Goal: Information Seeking & Learning: Find specific fact

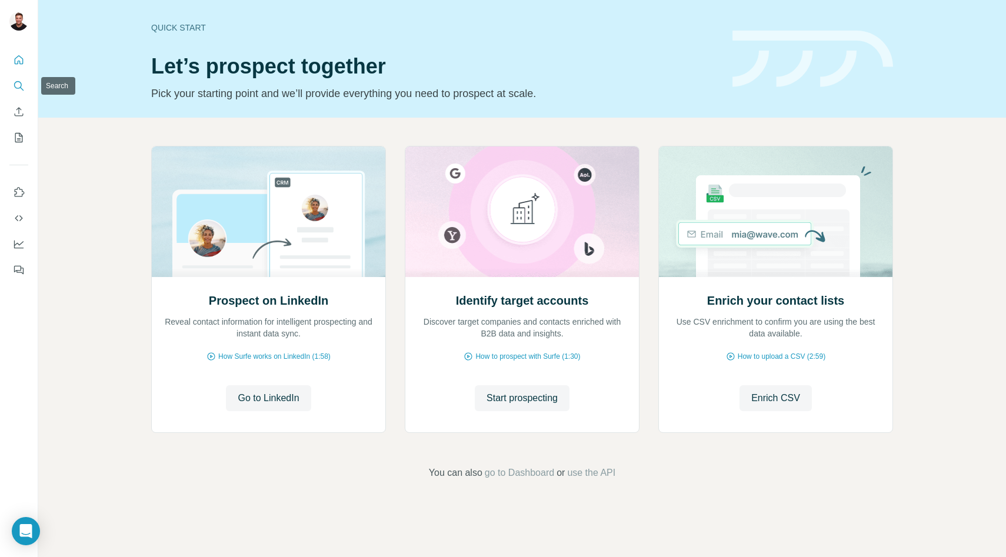
click at [14, 83] on icon "Search" at bounding box center [19, 86] width 12 height 12
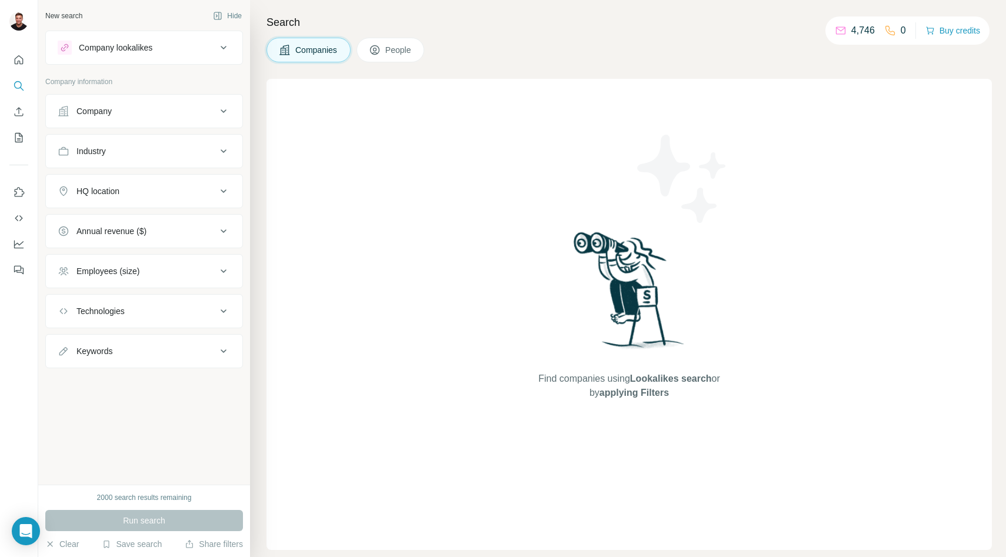
click at [392, 56] on button "People" at bounding box center [390, 50] width 68 height 25
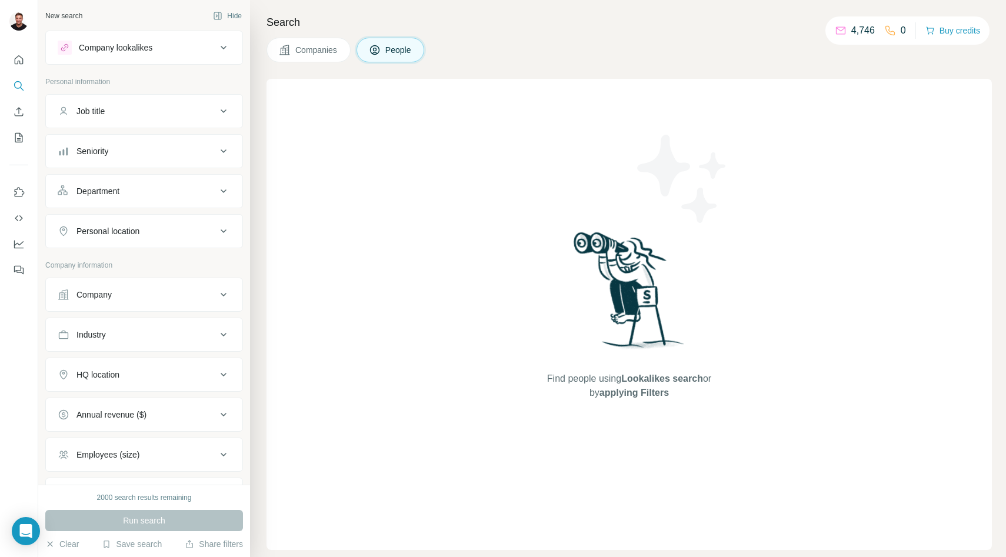
click at [201, 115] on div "Job title" at bounding box center [137, 111] width 159 height 12
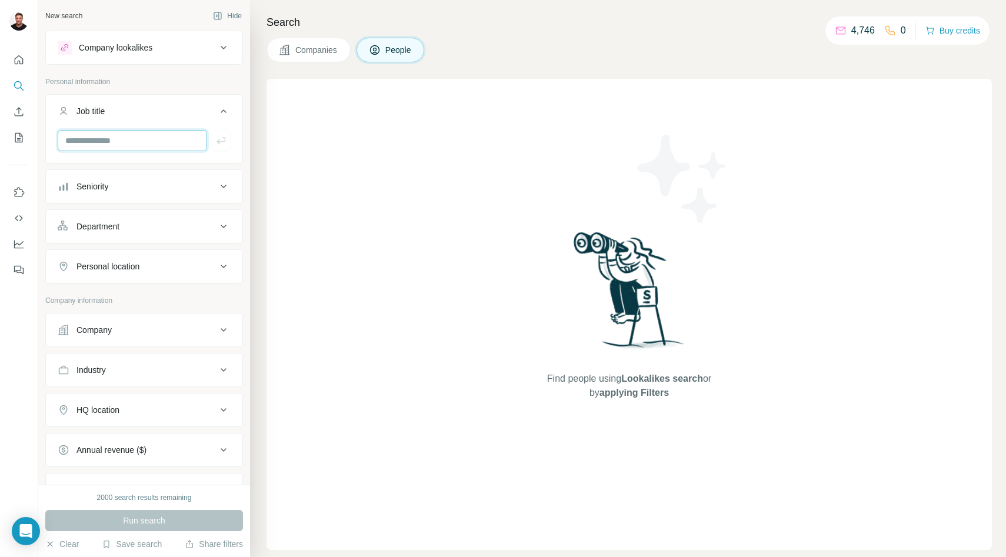
click at [129, 143] on input "text" at bounding box center [132, 140] width 149 height 21
type input "*"
type input "**********"
click at [147, 192] on button "Seniority" at bounding box center [144, 186] width 196 height 28
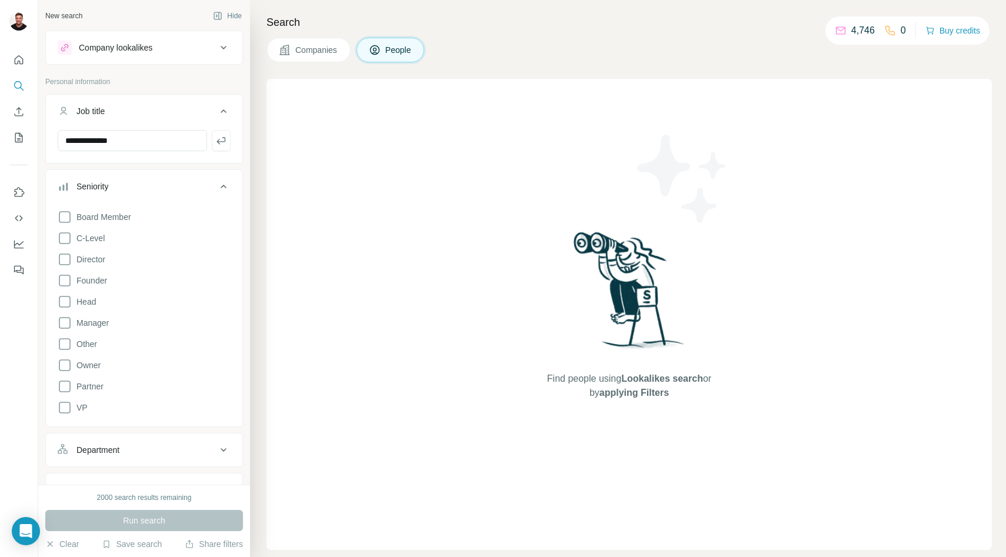
click at [144, 162] on div "**********" at bounding box center [144, 128] width 198 height 69
click at [166, 85] on p "Personal information" at bounding box center [144, 81] width 198 height 11
click at [219, 186] on icon at bounding box center [223, 186] width 14 height 14
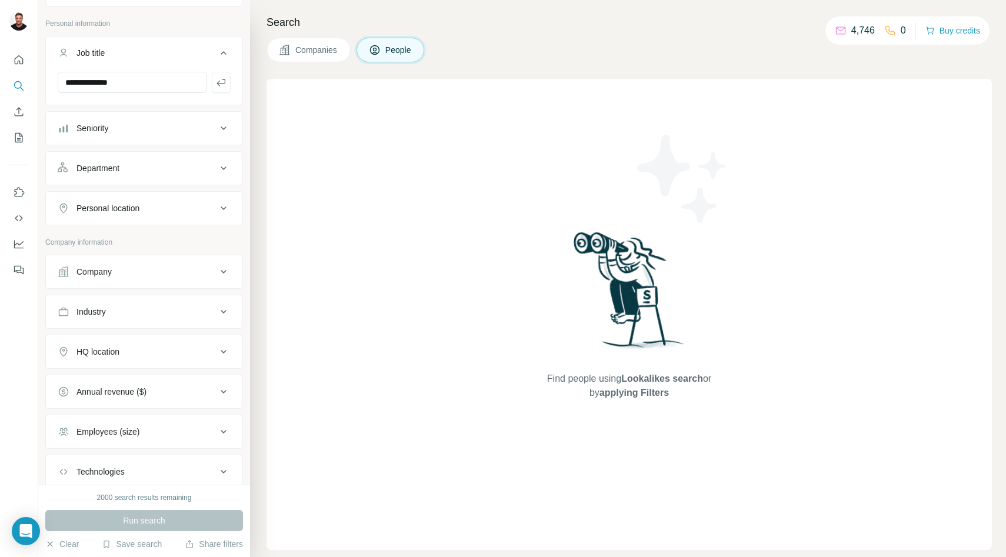
scroll to position [59, 0]
click at [156, 314] on div "Industry" at bounding box center [137, 311] width 159 height 12
click at [144, 338] on input at bounding box center [137, 340] width 145 height 13
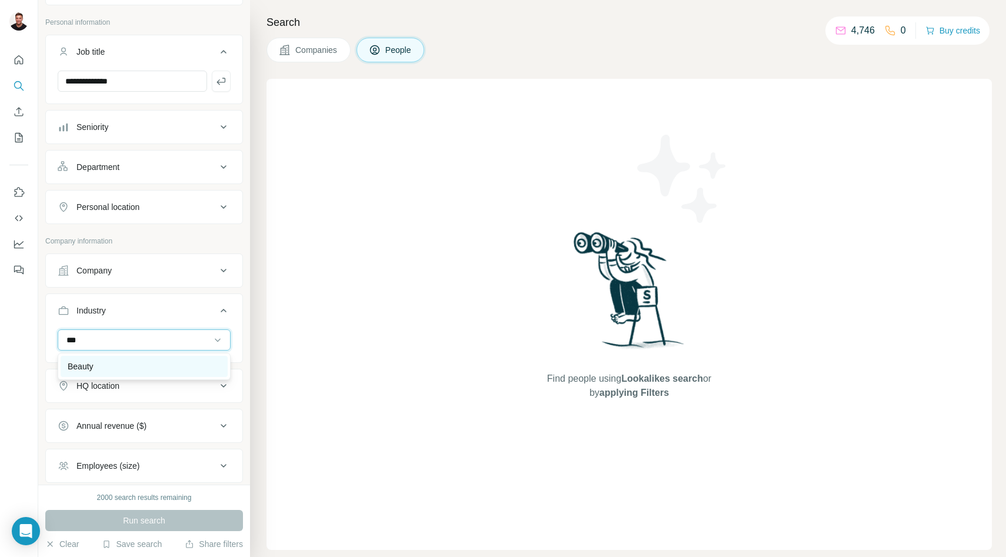
type input "***"
click at [136, 365] on div "Beauty" at bounding box center [144, 367] width 153 height 12
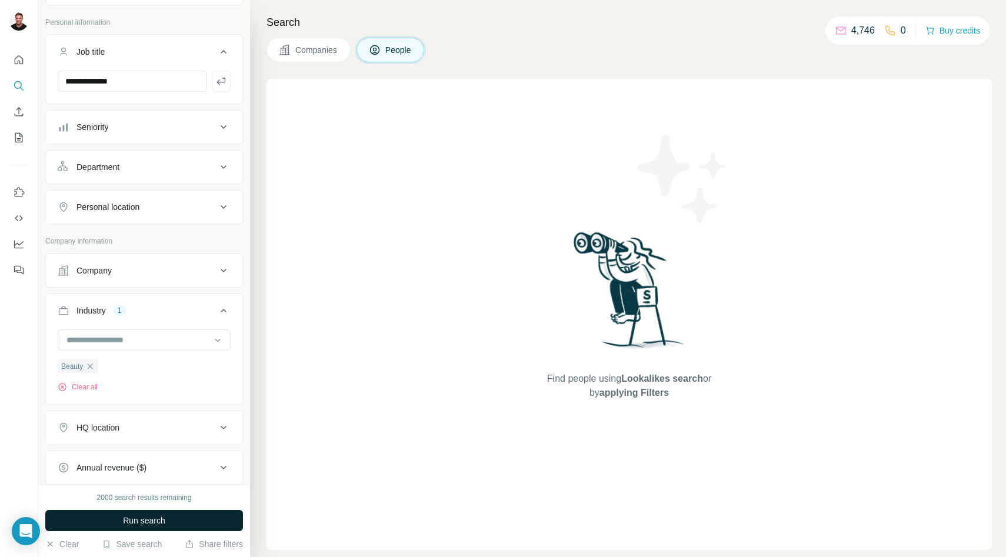
click at [157, 522] on span "Run search" at bounding box center [144, 521] width 42 height 12
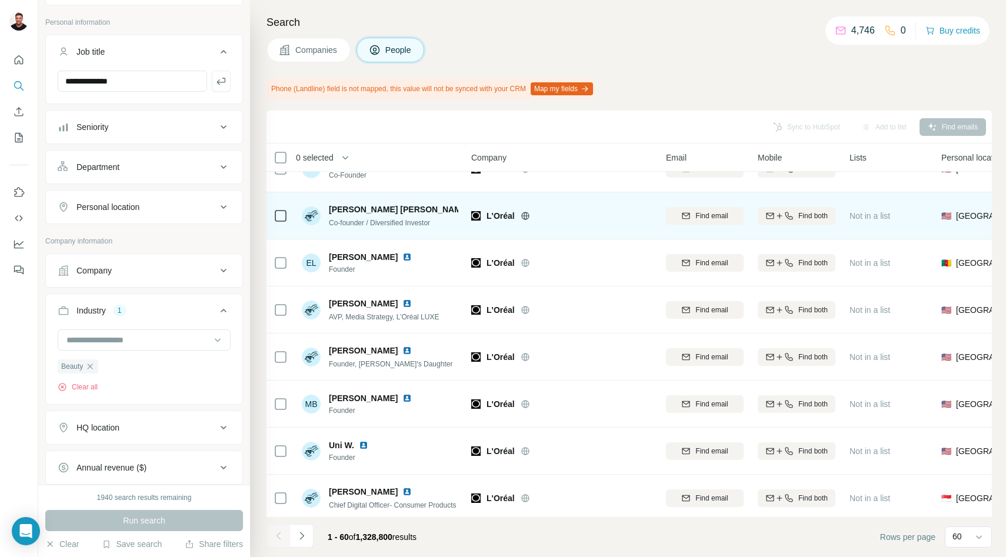
scroll to position [124, 0]
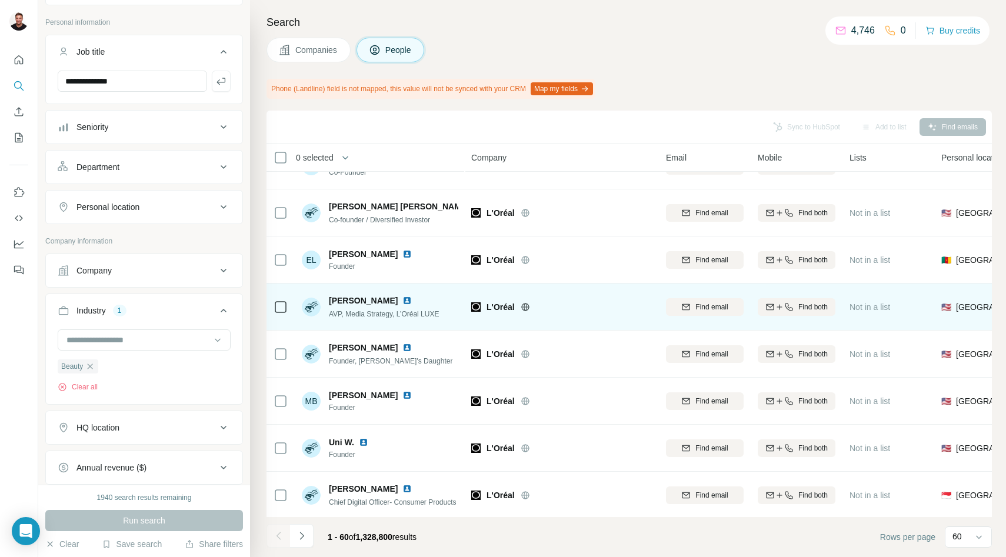
click at [402, 301] on img at bounding box center [406, 300] width 9 height 9
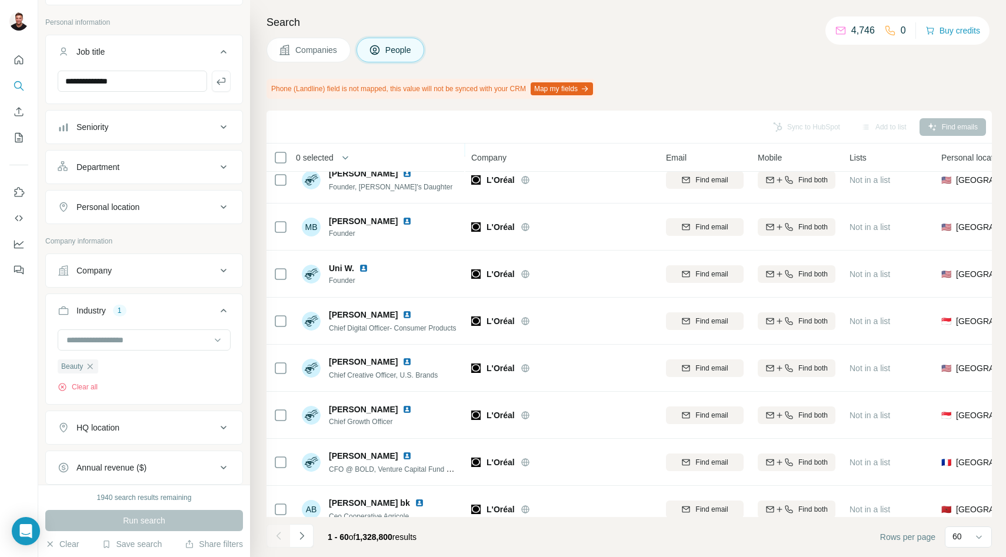
scroll to position [299, 0]
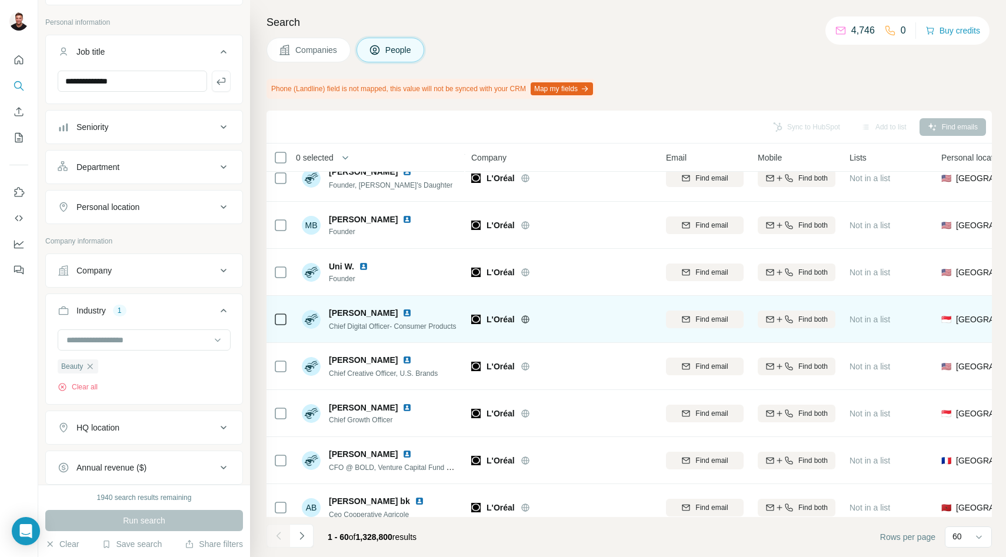
click at [404, 315] on img at bounding box center [406, 312] width 9 height 9
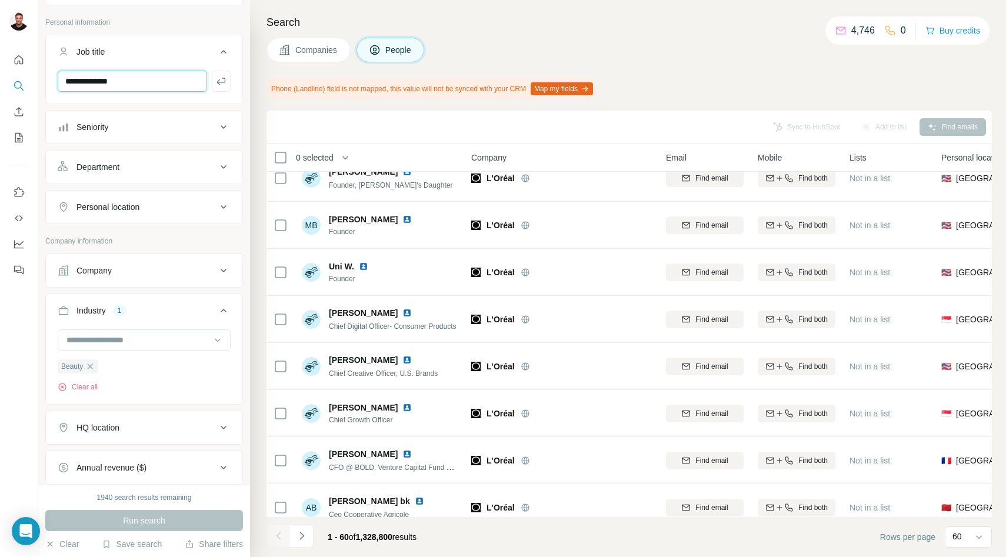
click at [143, 83] on input "**********" at bounding box center [132, 81] width 149 height 21
click at [221, 80] on icon "button" at bounding box center [221, 81] width 12 height 12
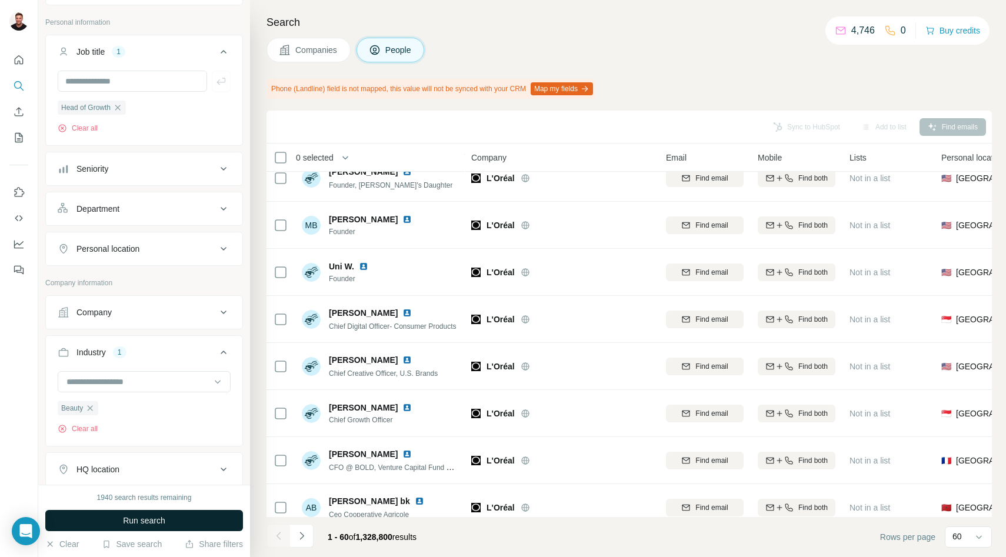
click at [143, 519] on span "Run search" at bounding box center [144, 521] width 42 height 12
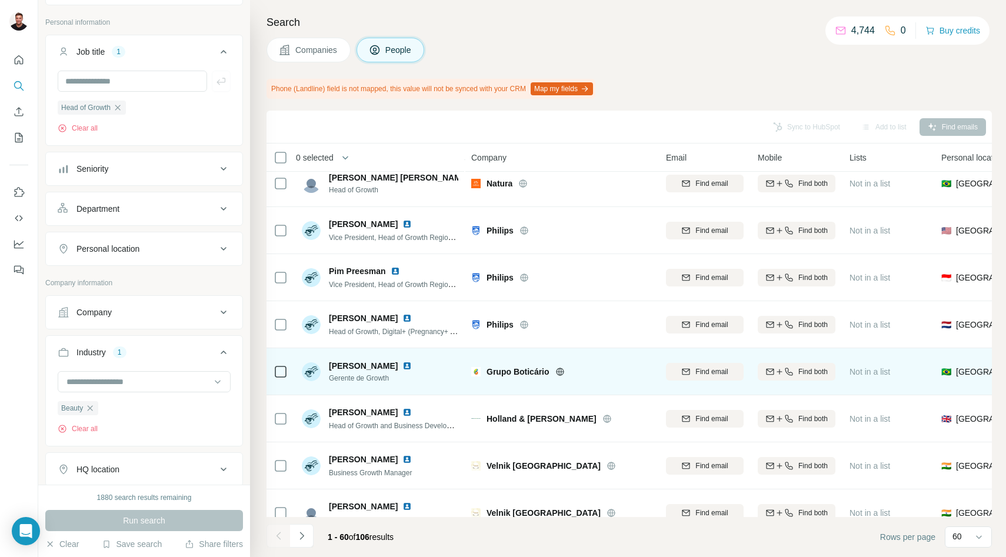
scroll to position [56, 0]
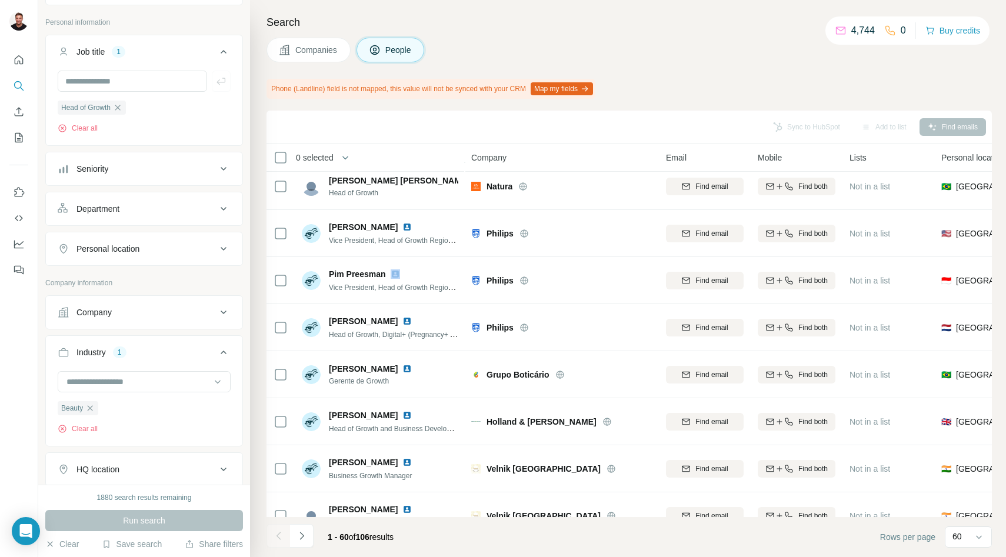
click at [177, 252] on div "Personal location" at bounding box center [137, 249] width 159 height 12
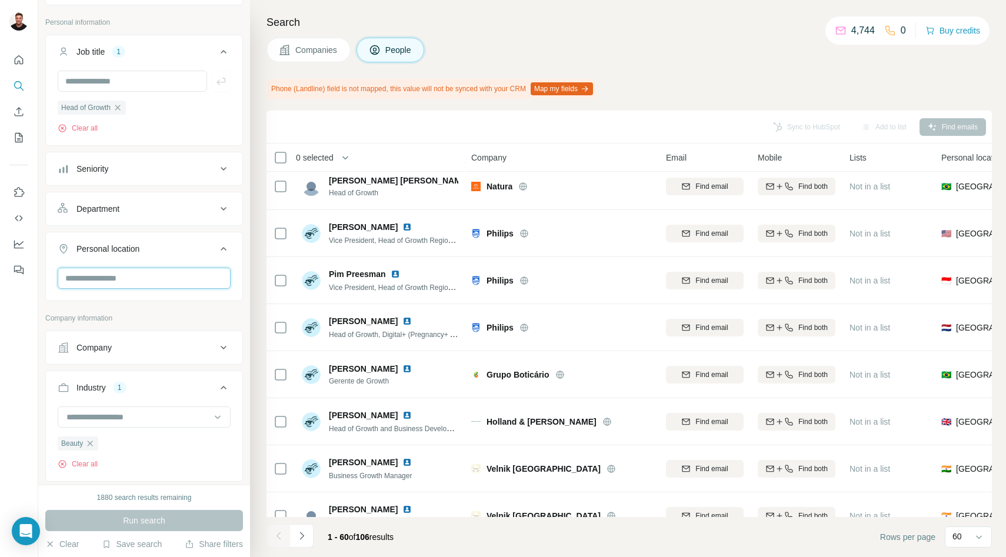
click at [152, 281] on input "text" at bounding box center [144, 278] width 173 height 21
type input "******"
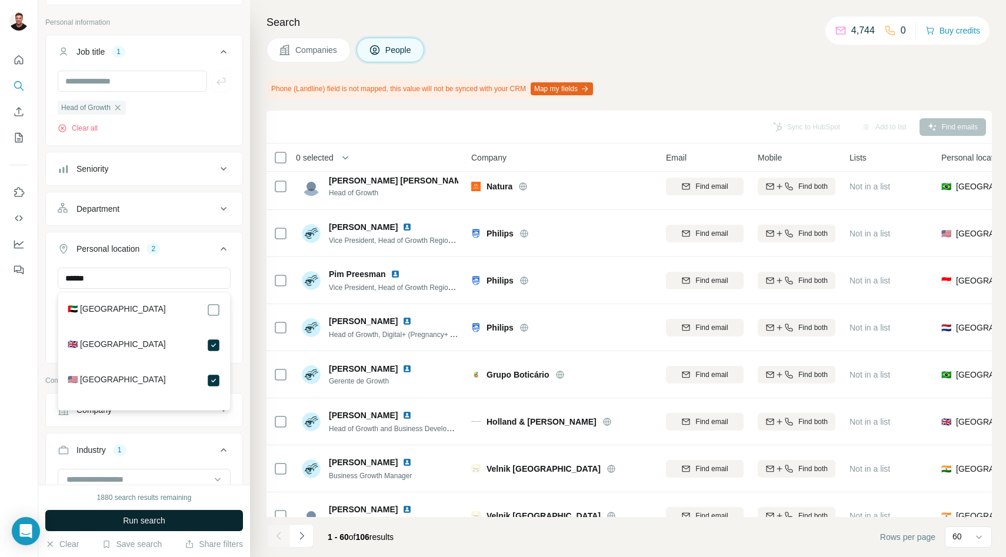
click at [181, 519] on button "Run search" at bounding box center [144, 520] width 198 height 21
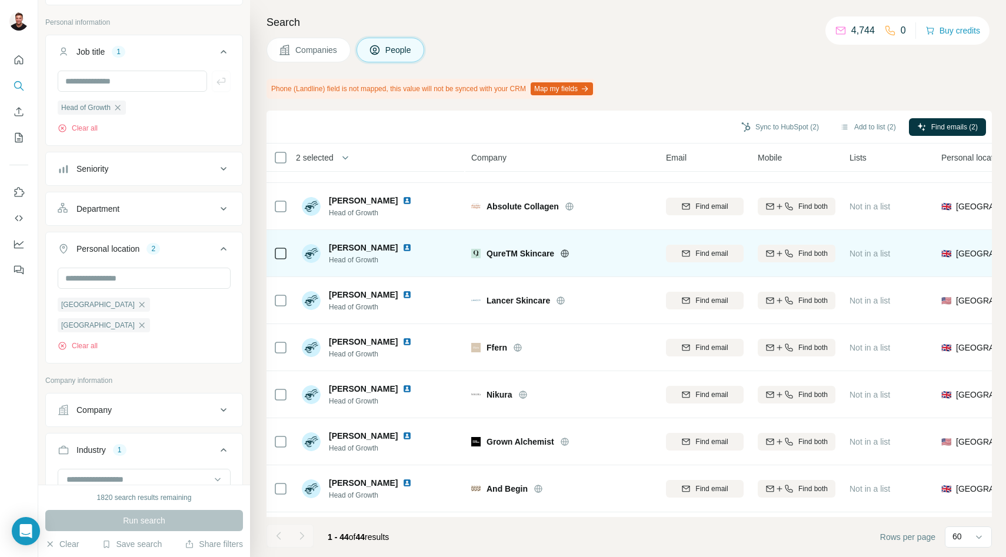
scroll to position [792, 0]
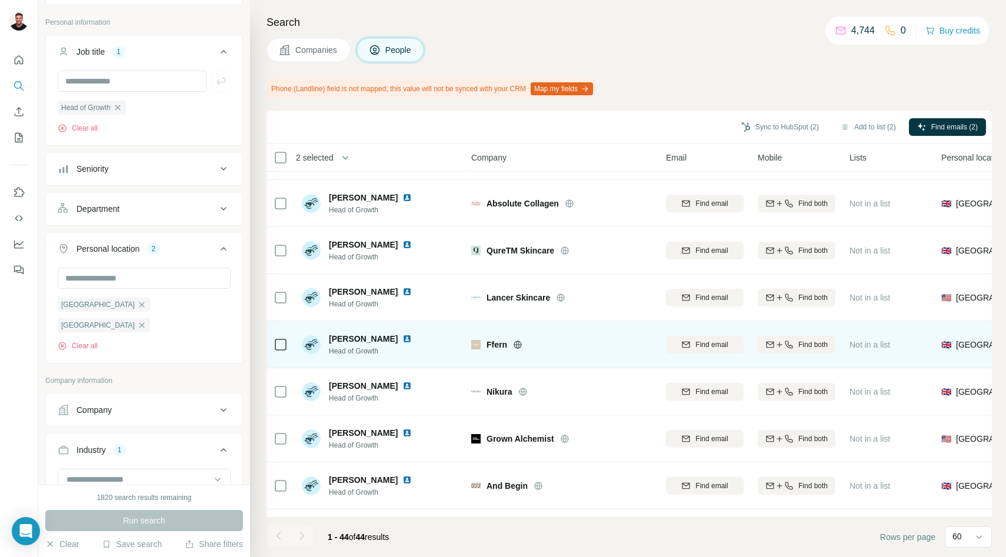
click at [519, 341] on icon at bounding box center [517, 344] width 9 height 9
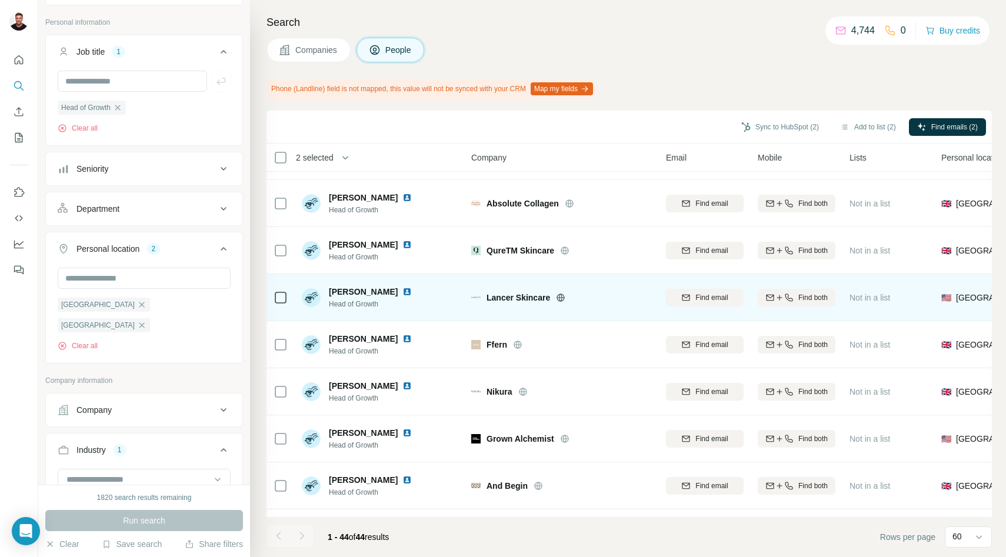
click at [559, 297] on icon at bounding box center [561, 297] width 8 height 1
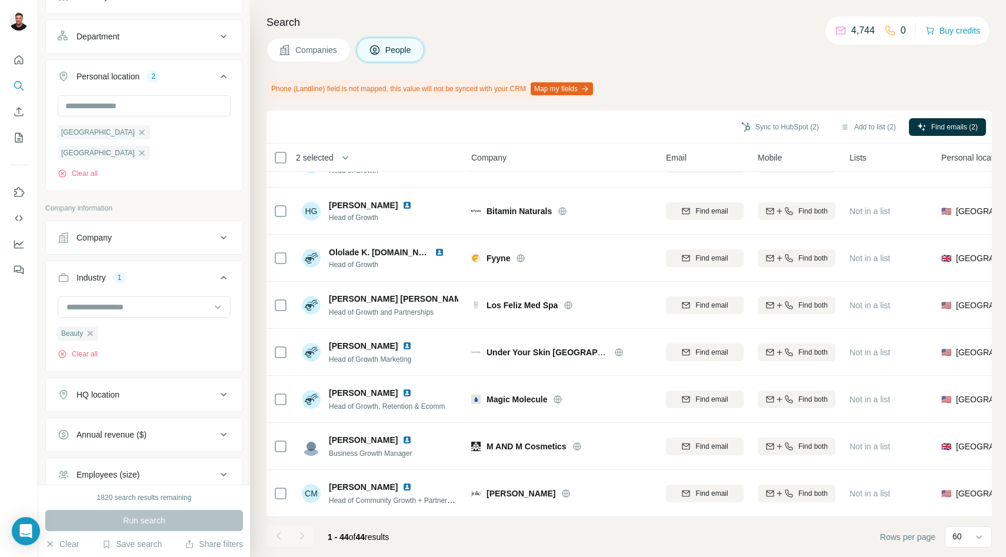
scroll to position [237, 0]
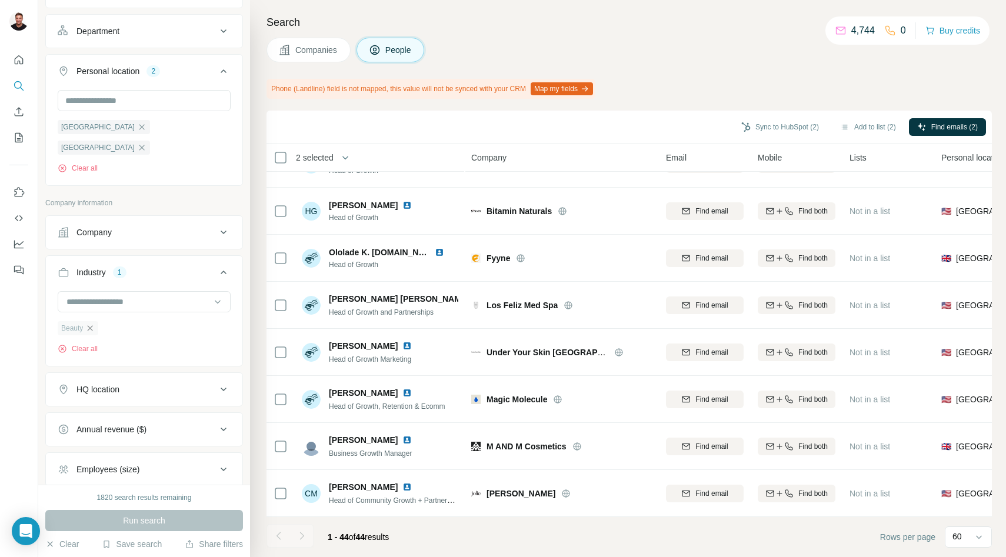
click at [93, 325] on icon "button" at bounding box center [90, 327] width 5 height 5
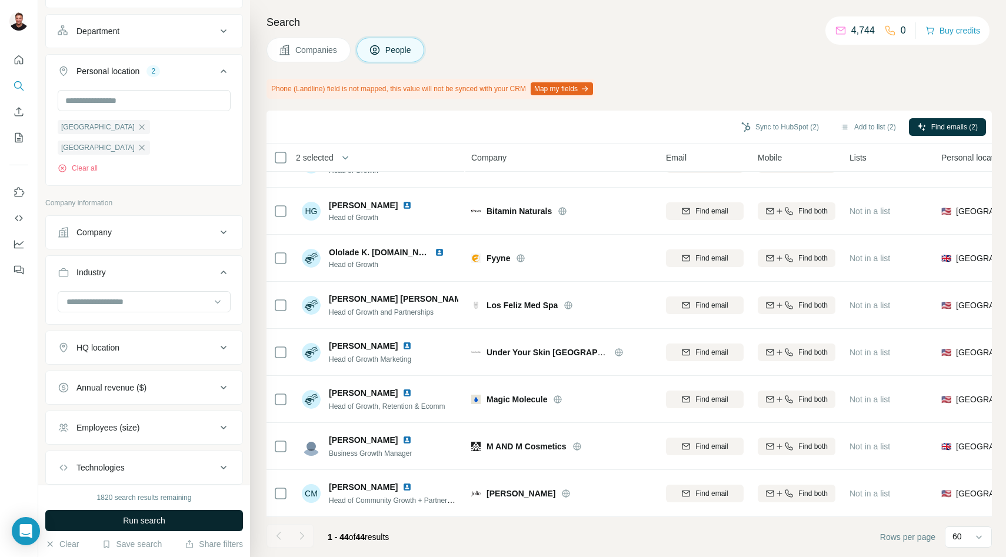
click at [154, 519] on span "Run search" at bounding box center [144, 521] width 42 height 12
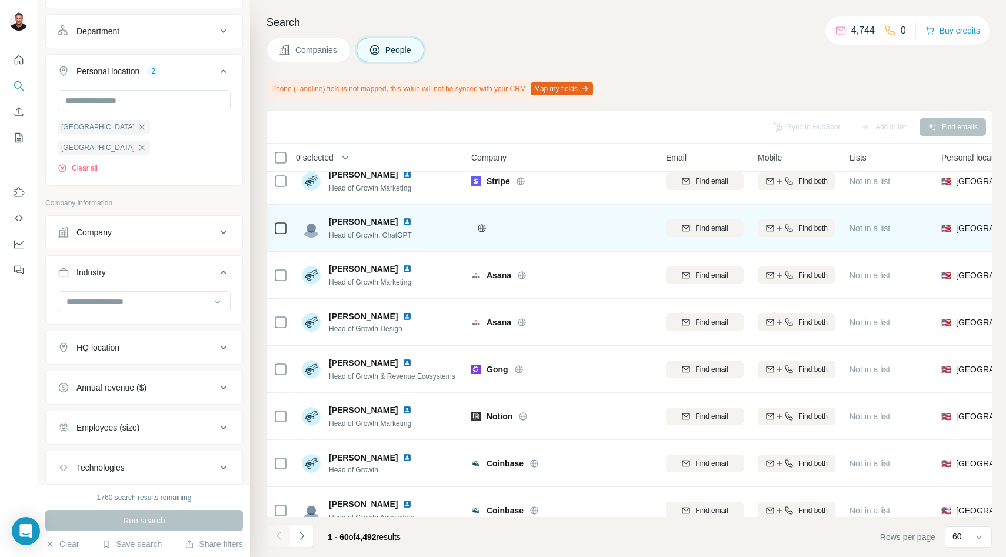
scroll to position [111, 0]
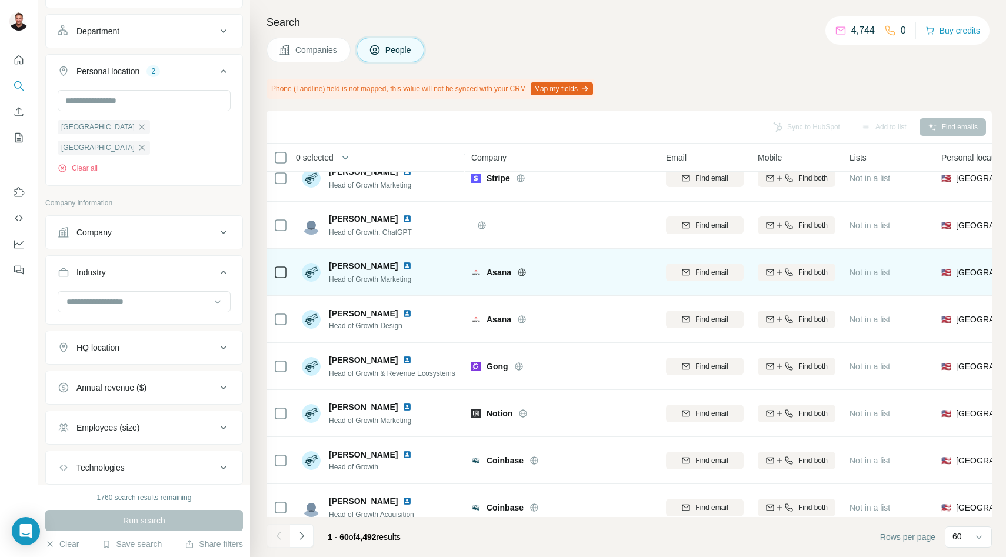
click at [521, 274] on icon at bounding box center [521, 272] width 3 height 8
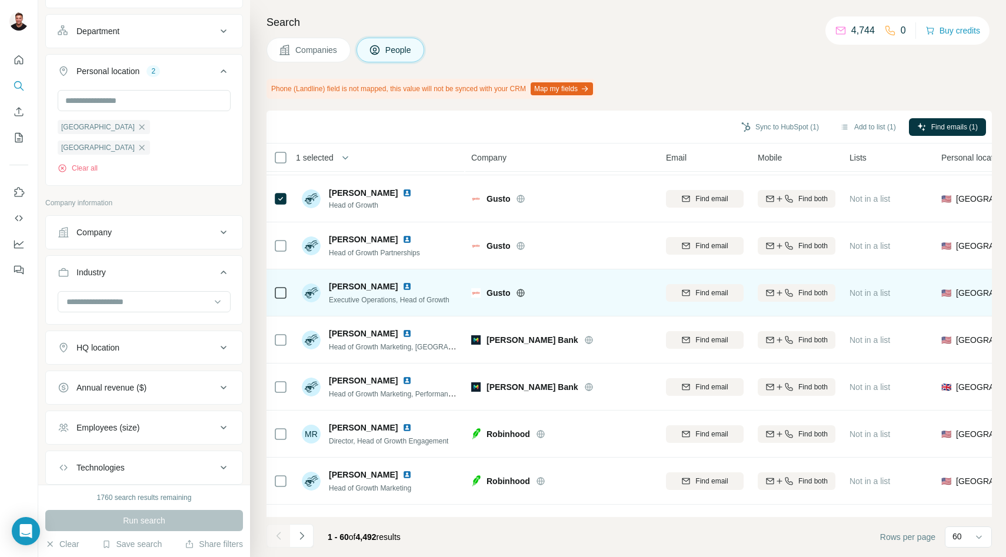
scroll to position [846, 0]
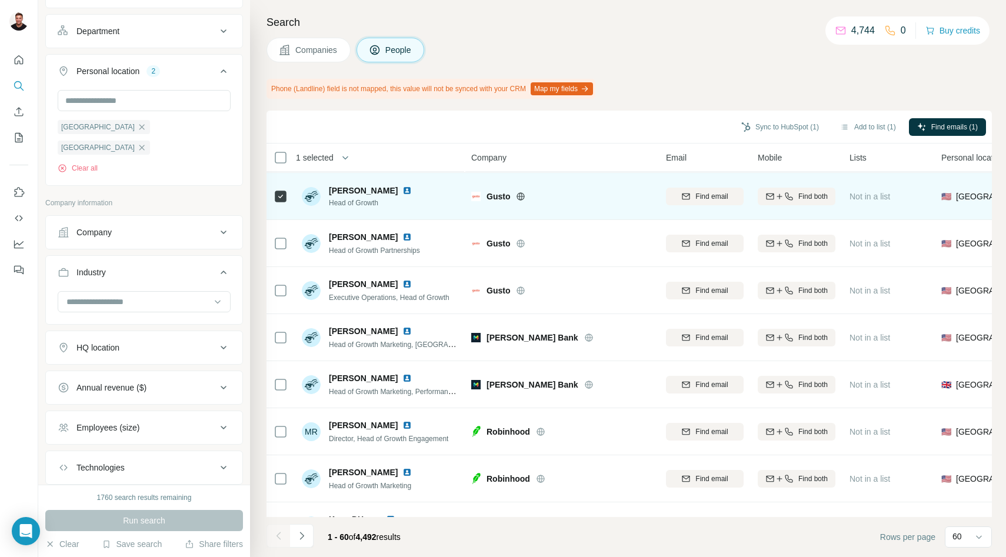
click at [412, 188] on img at bounding box center [406, 190] width 9 height 9
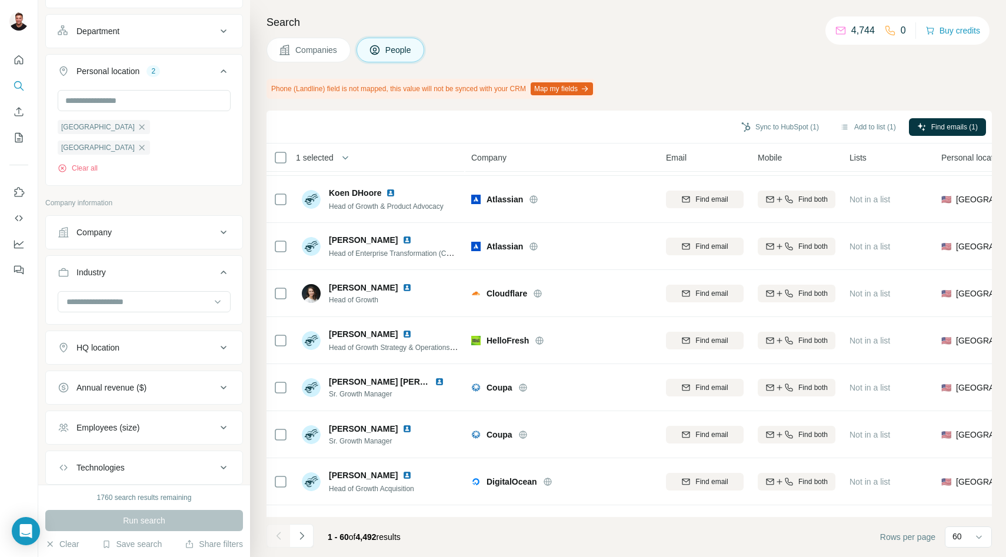
scroll to position [1176, 0]
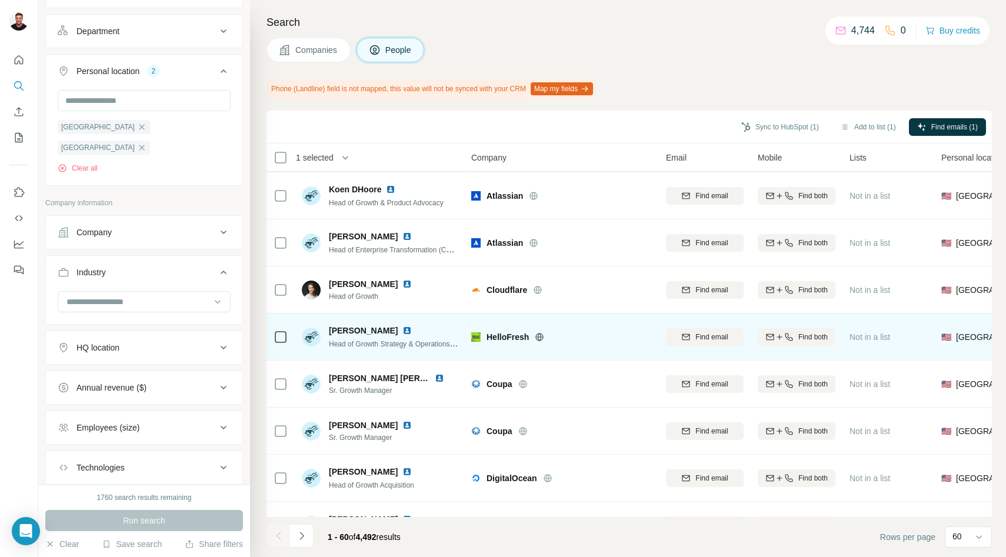
click at [402, 329] on img at bounding box center [406, 330] width 9 height 9
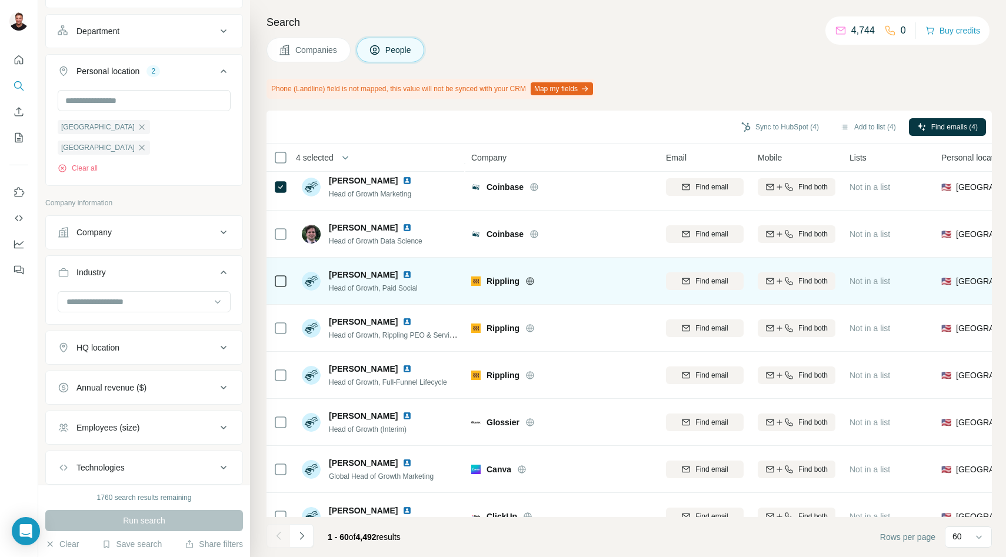
scroll to position [479, 0]
click at [529, 279] on icon at bounding box center [529, 280] width 9 height 9
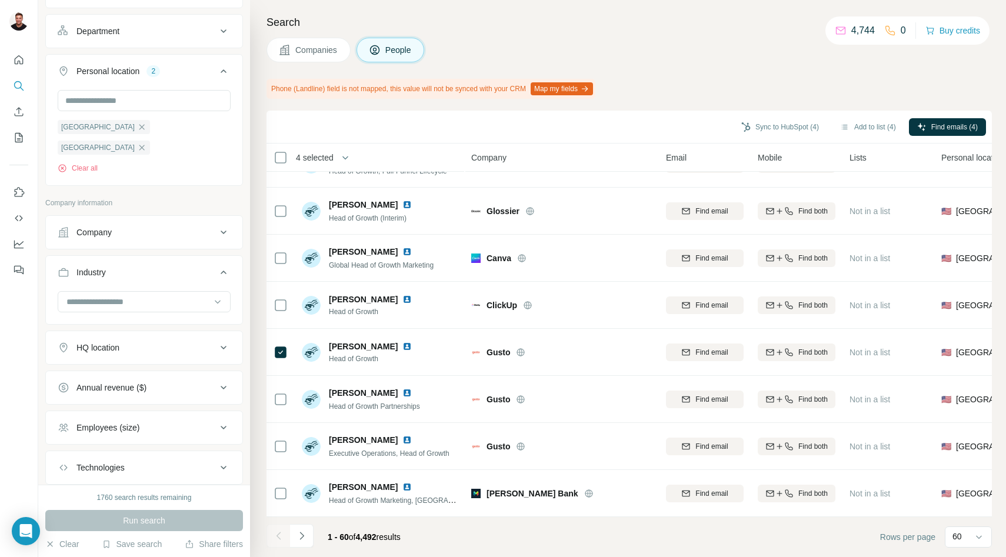
scroll to position [692, 0]
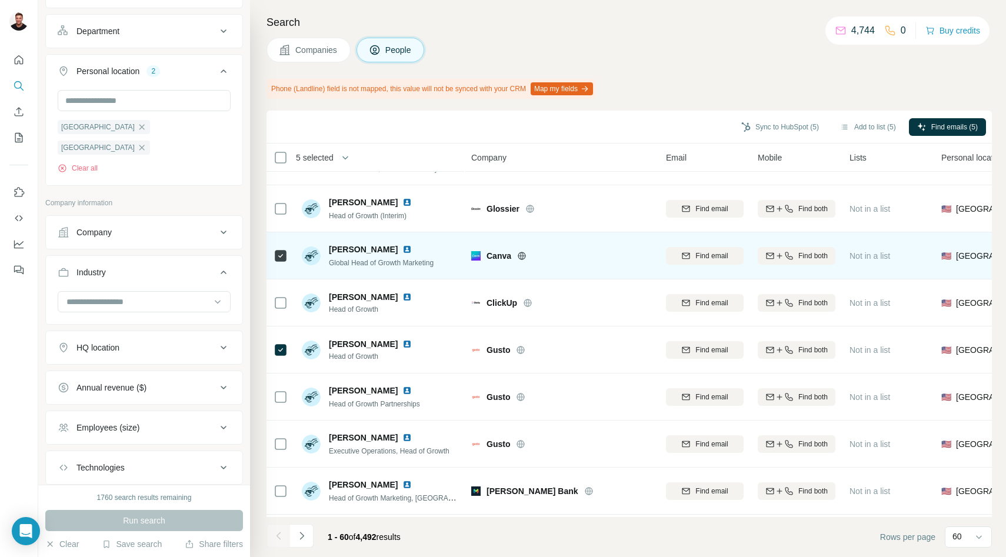
click at [402, 248] on img at bounding box center [406, 249] width 9 height 9
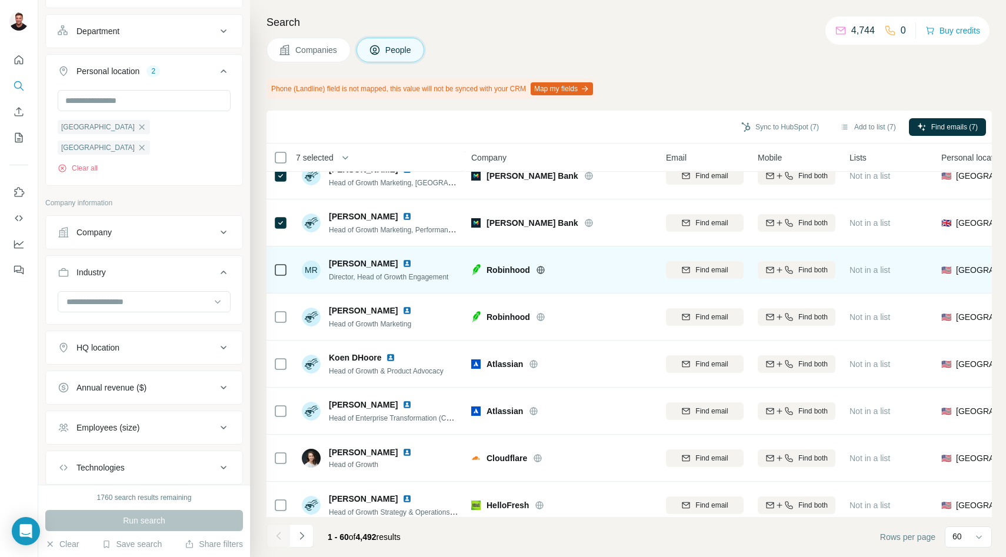
scroll to position [1010, 0]
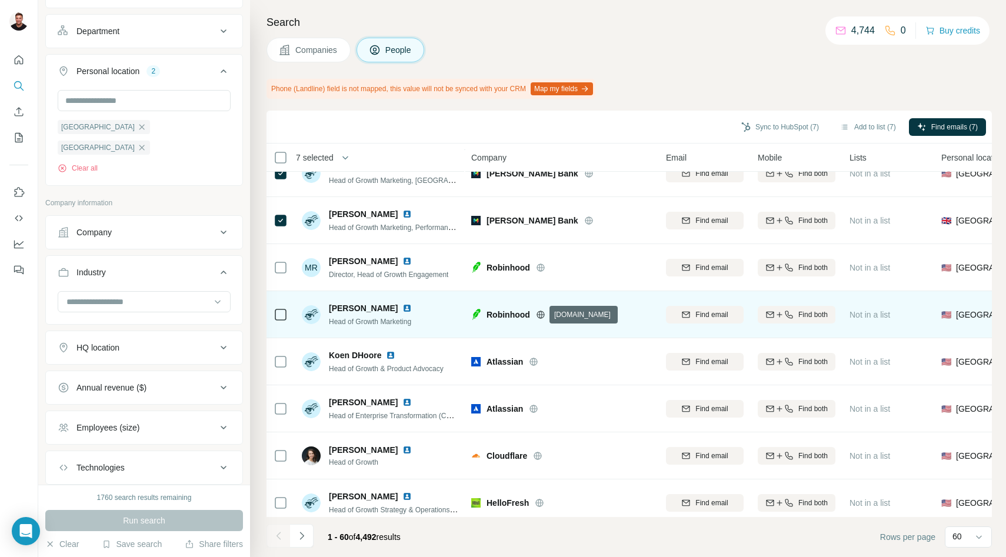
click at [538, 314] on icon at bounding box center [540, 314] width 8 height 1
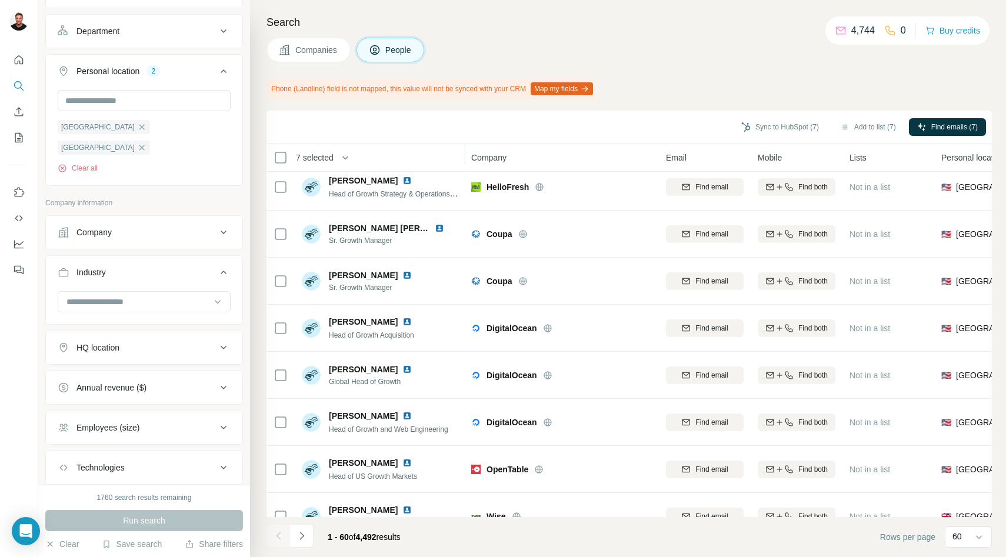
scroll to position [1333, 0]
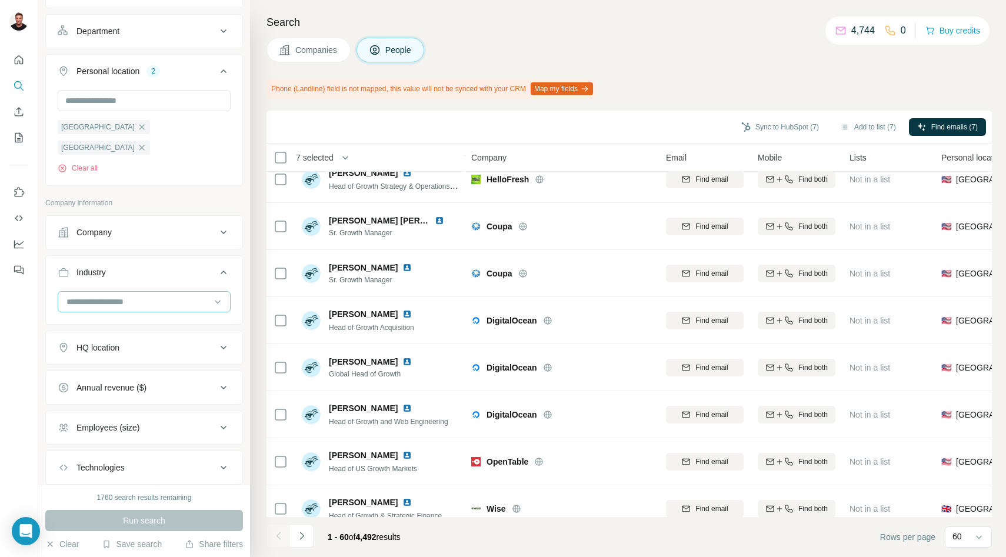
click at [125, 295] on input at bounding box center [137, 301] width 145 height 13
type input "*****"
click at [125, 316] on p "Sporting Goods" at bounding box center [96, 312] width 57 height 12
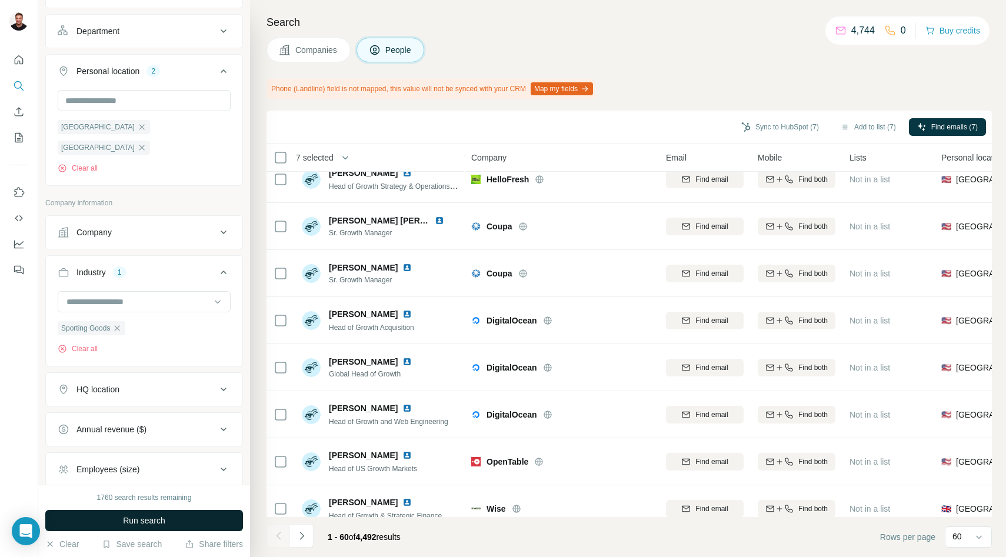
click at [126, 518] on span "Run search" at bounding box center [144, 521] width 42 height 12
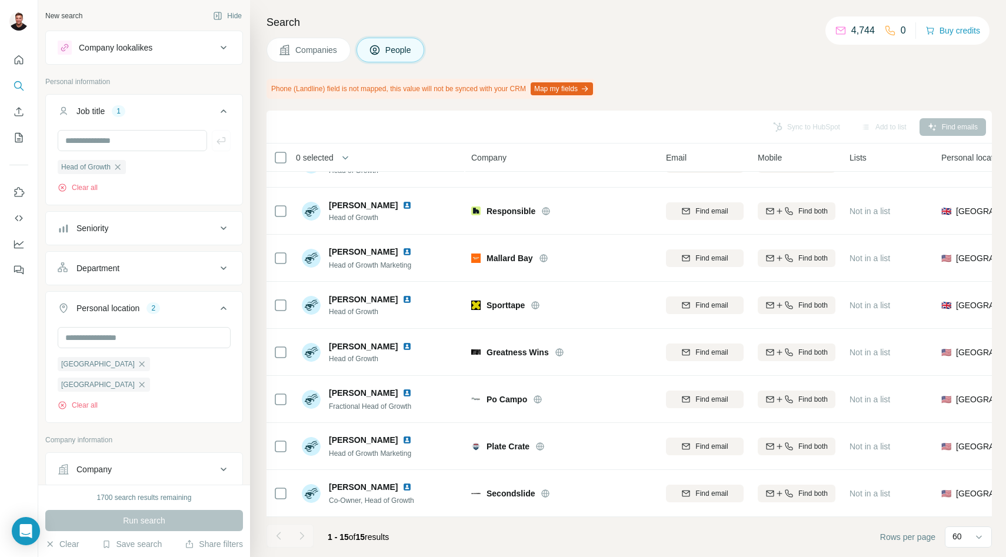
click at [158, 52] on div "Company lookalikes" at bounding box center [137, 48] width 159 height 14
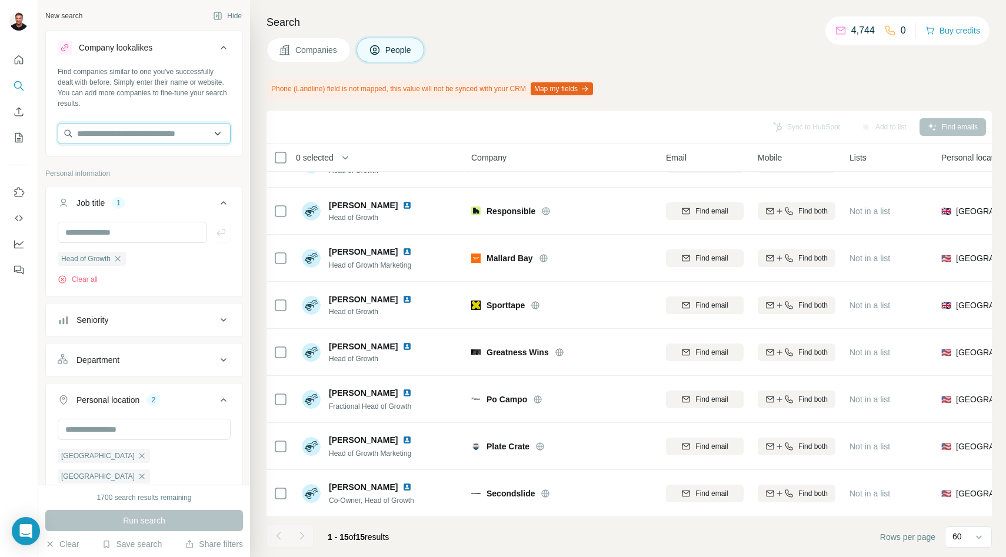
click at [137, 129] on input "text" at bounding box center [144, 133] width 173 height 21
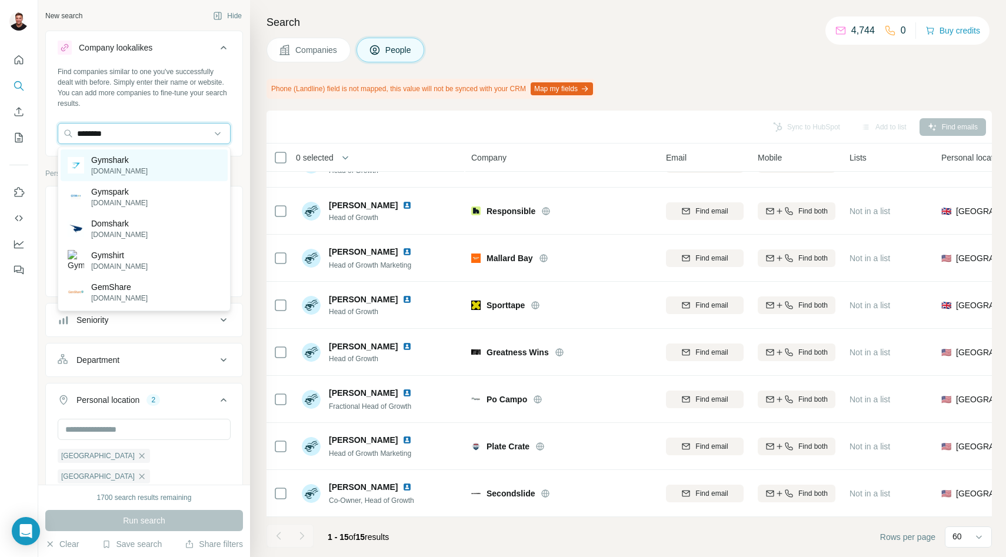
type input "********"
click at [119, 169] on p "[DOMAIN_NAME]" at bounding box center [119, 171] width 56 height 11
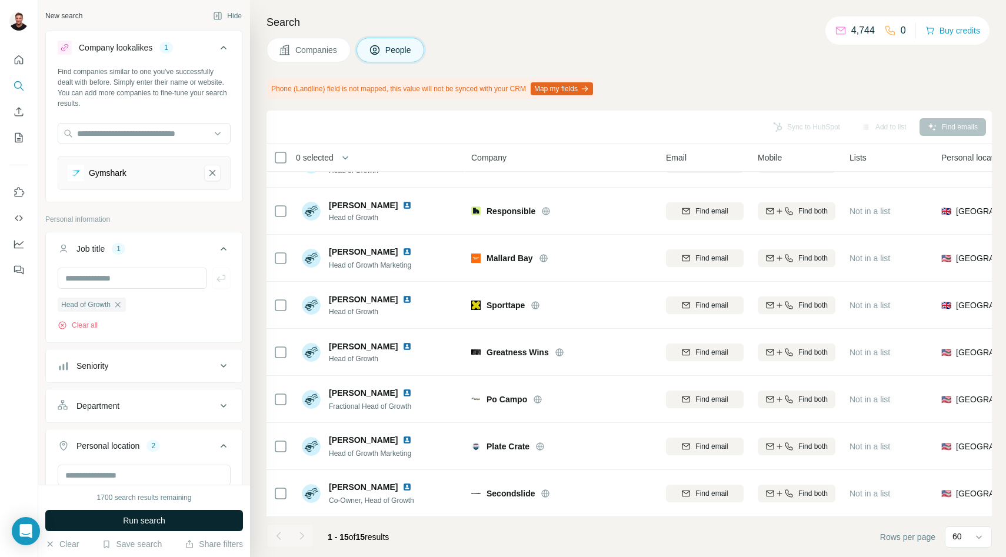
click at [156, 523] on span "Run search" at bounding box center [144, 521] width 42 height 12
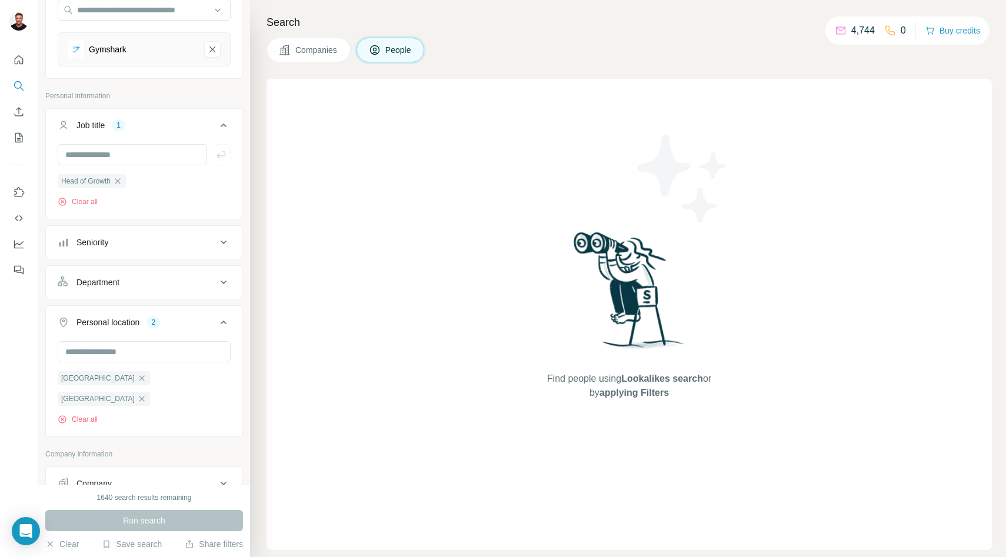
scroll to position [120, 0]
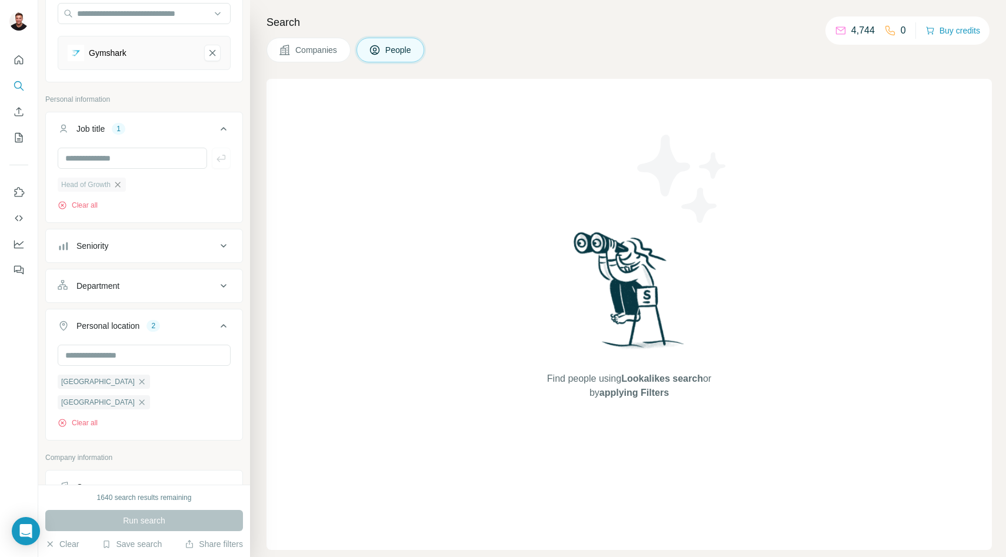
click at [122, 186] on icon "button" at bounding box center [117, 184] width 9 height 9
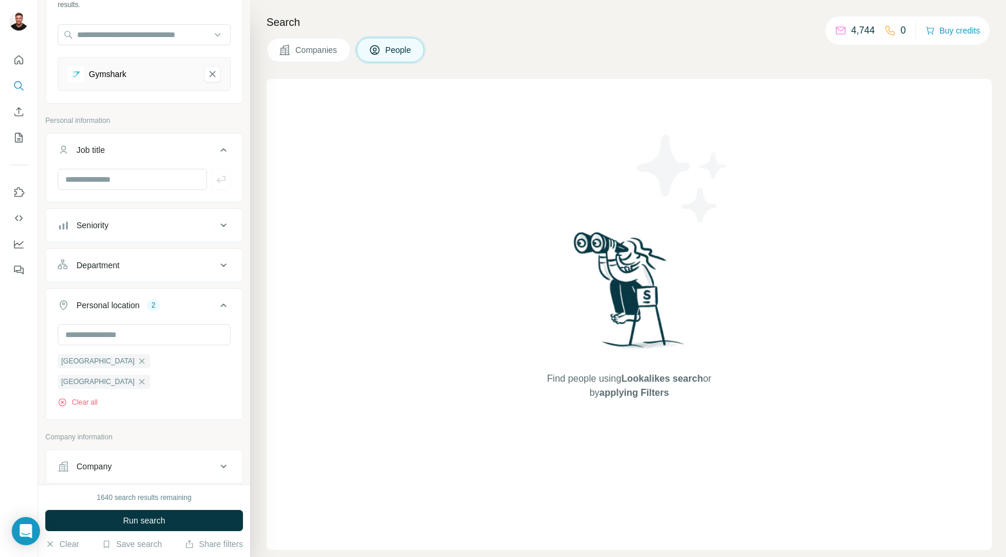
scroll to position [94, 0]
click at [170, 274] on div "Department" at bounding box center [137, 270] width 159 height 12
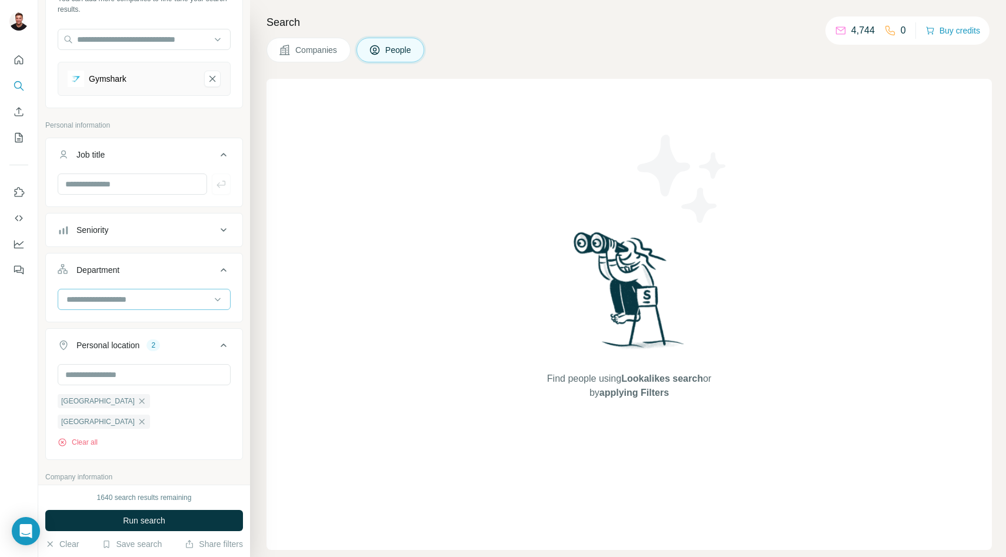
click at [139, 299] on input at bounding box center [137, 299] width 145 height 13
type input "****"
click at [136, 328] on p "Marketing and Advertising" at bounding box center [115, 326] width 95 height 12
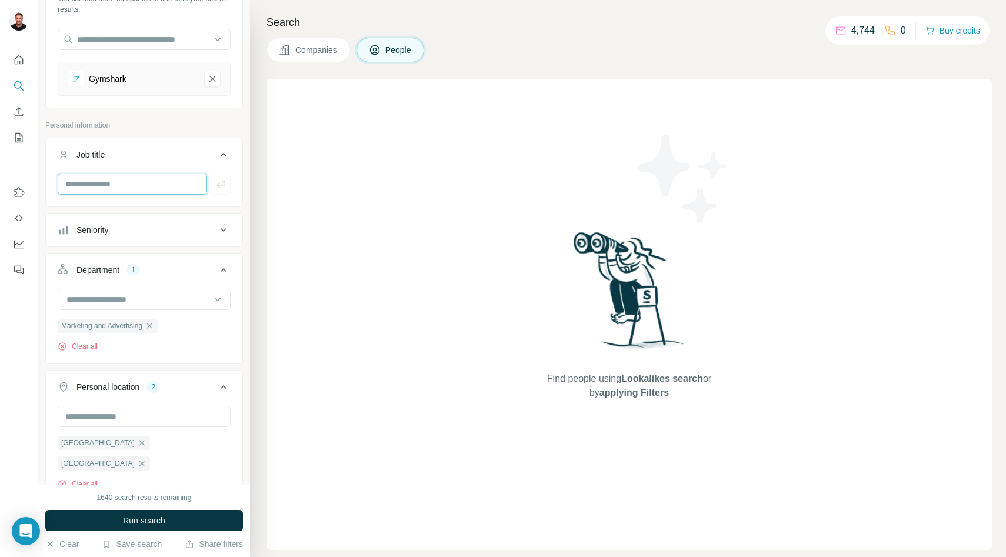
click at [121, 183] on input "text" at bounding box center [132, 184] width 149 height 21
type input "******"
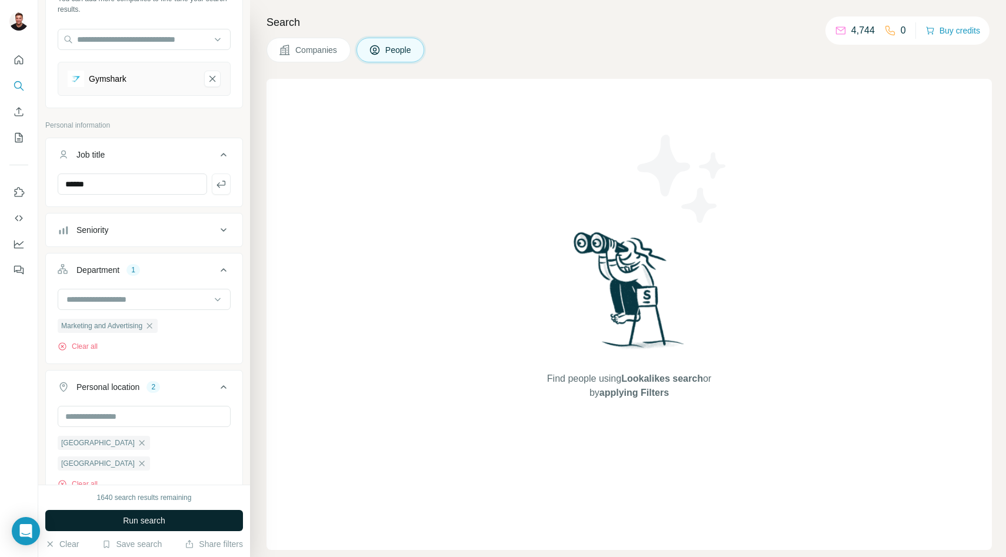
click at [136, 516] on span "Run search" at bounding box center [144, 521] width 42 height 12
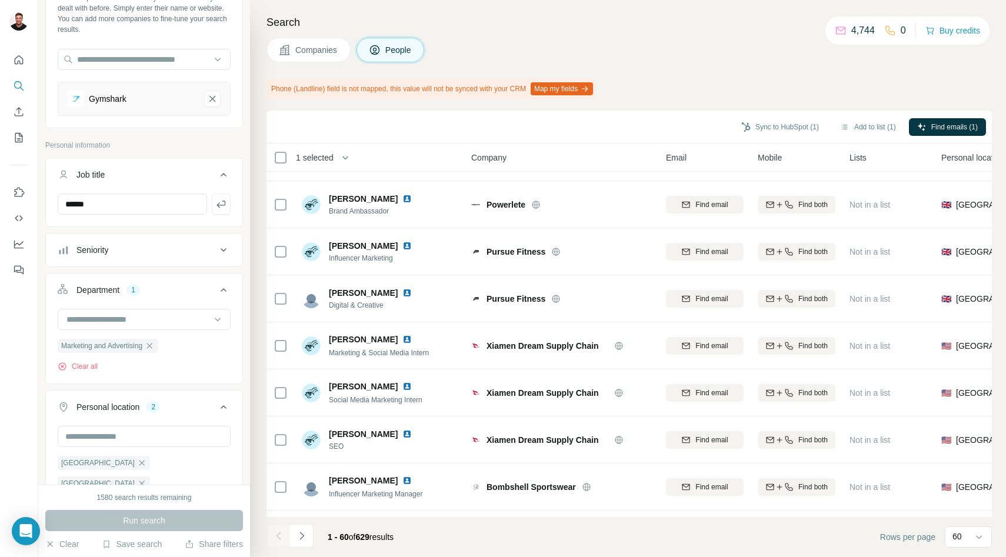
scroll to position [64, 0]
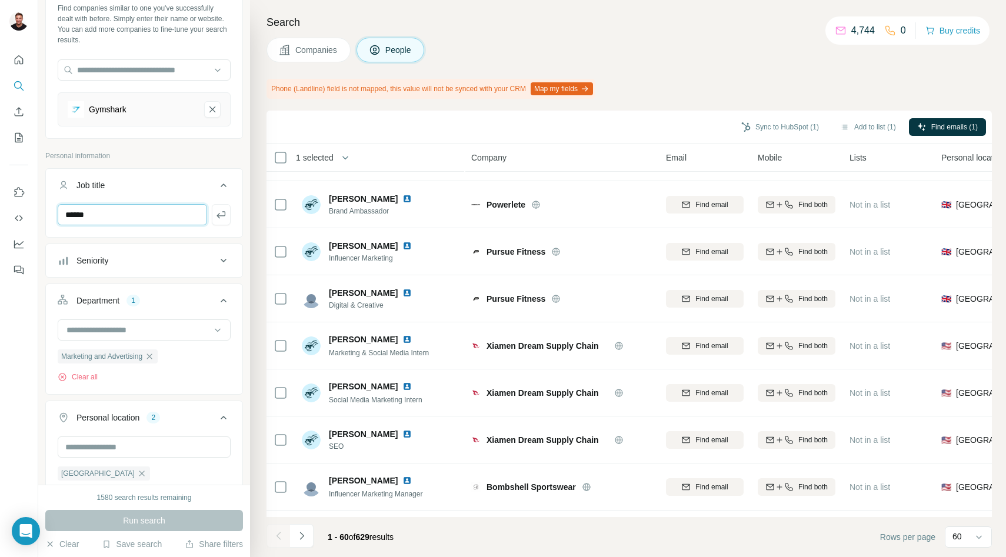
drag, startPoint x: 108, startPoint y: 218, endPoint x: 49, endPoint y: 209, distance: 59.0
click at [50, 209] on div "******" at bounding box center [144, 219] width 196 height 31
click at [221, 219] on icon "button" at bounding box center [221, 215] width 12 height 12
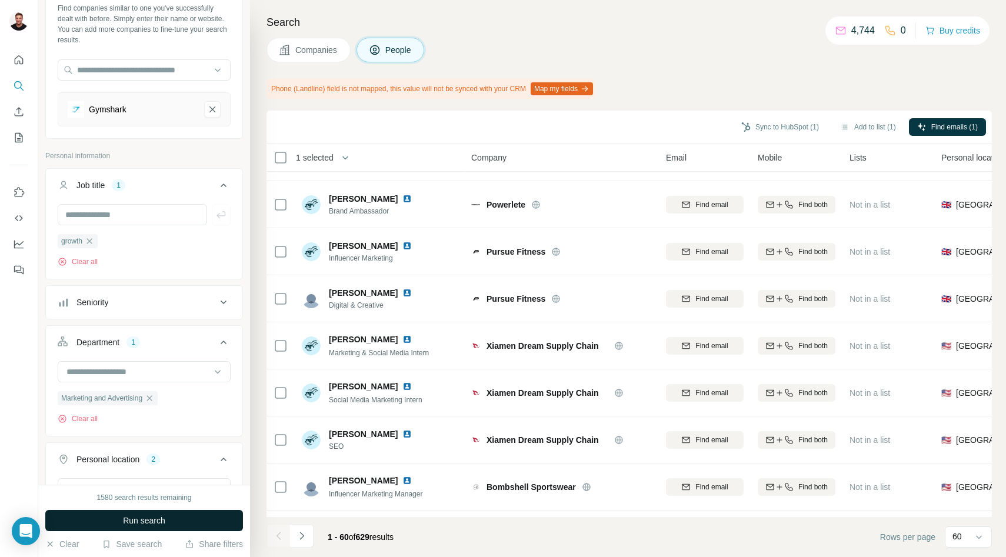
click at [164, 521] on span "Run search" at bounding box center [144, 521] width 42 height 12
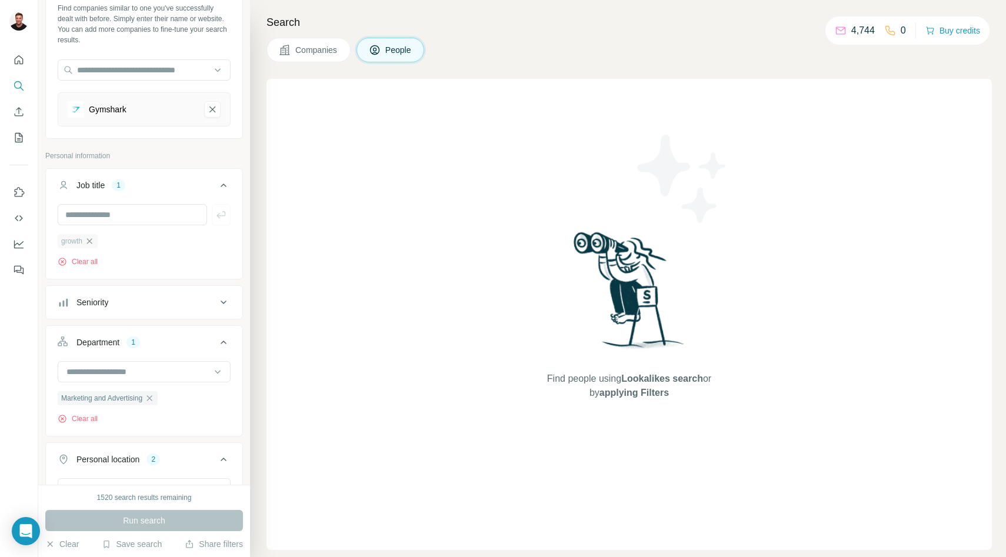
click at [92, 242] on icon "button" at bounding box center [89, 240] width 5 height 5
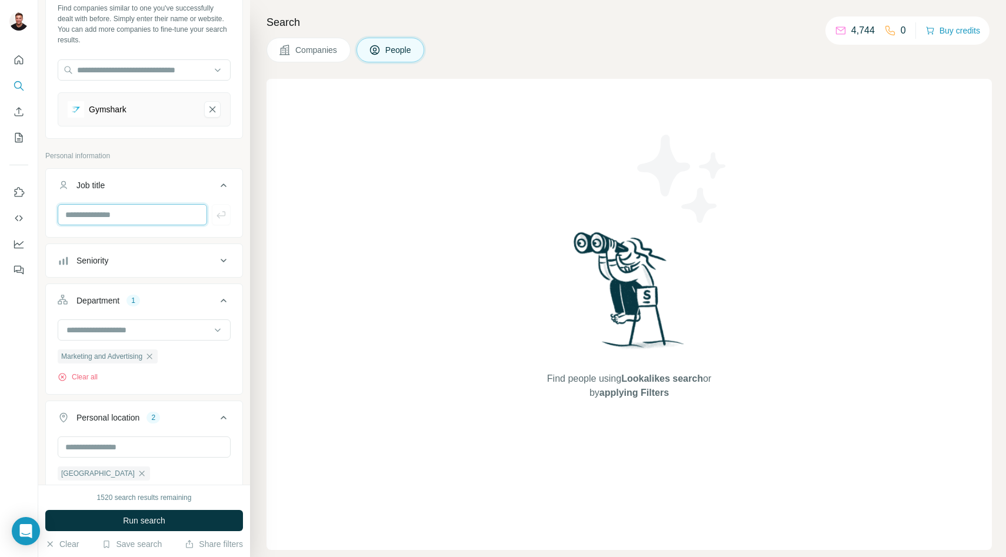
click at [89, 217] on input "text" at bounding box center [132, 214] width 149 height 21
type input "*****"
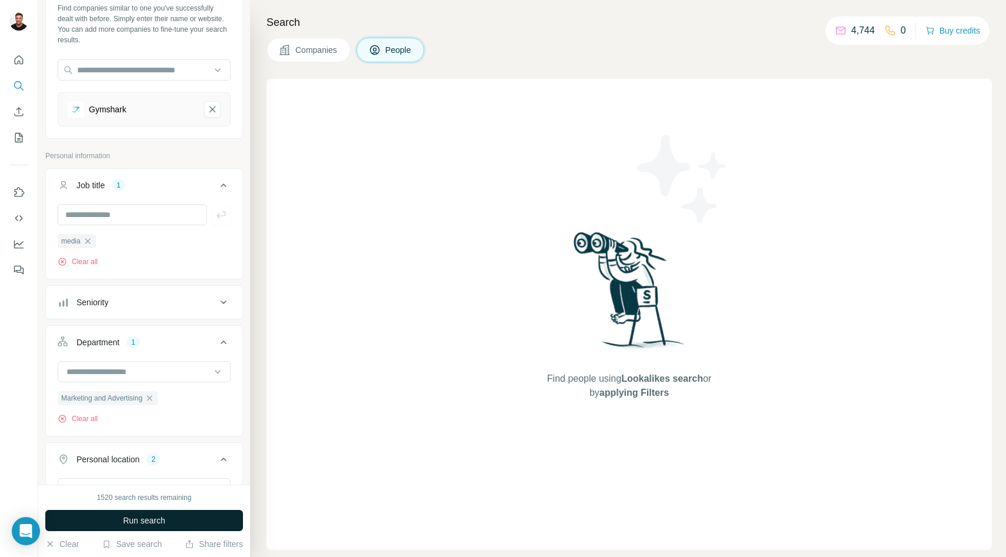
click at [131, 522] on span "Run search" at bounding box center [144, 521] width 42 height 12
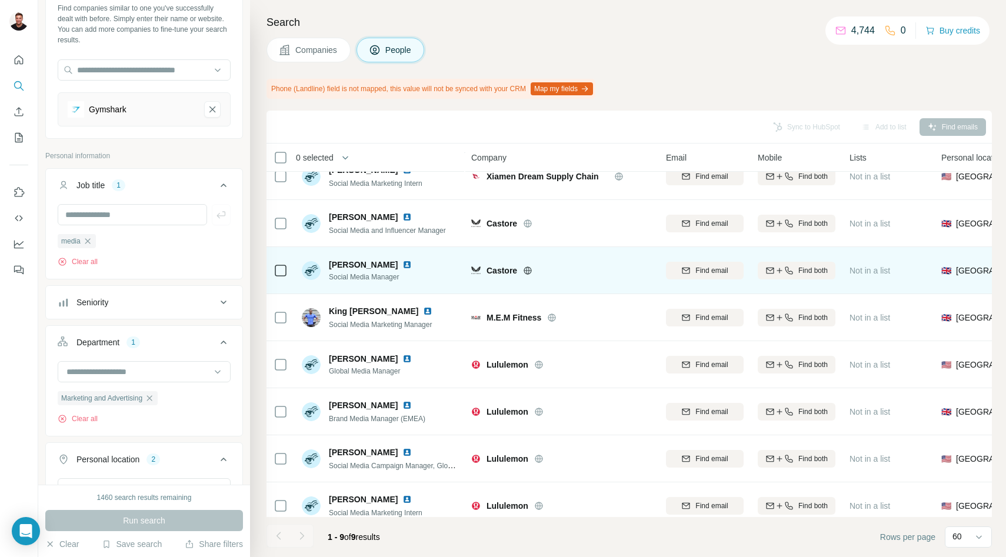
scroll to position [78, 0]
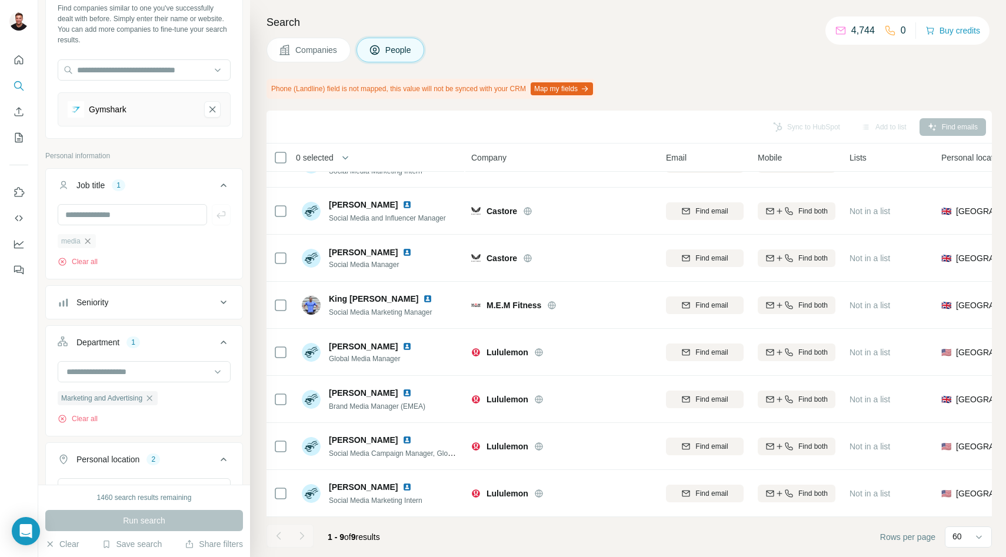
click at [88, 241] on icon "button" at bounding box center [87, 240] width 5 height 5
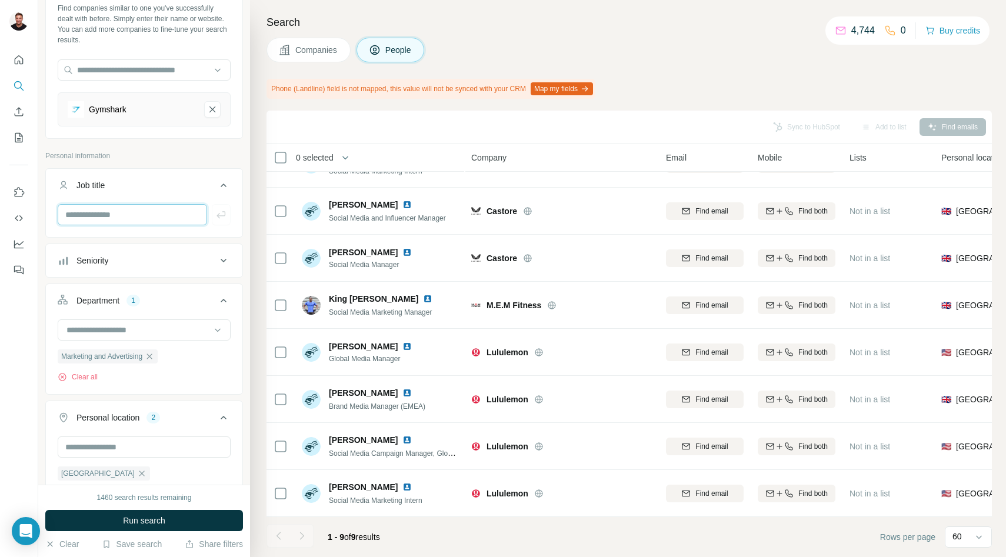
click at [88, 218] on input "text" at bounding box center [132, 214] width 149 height 21
type input "****"
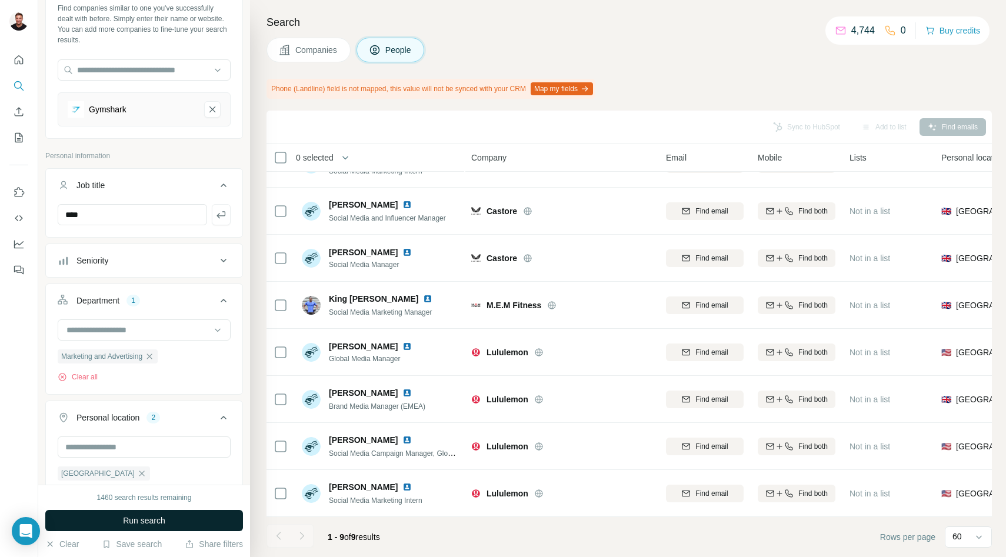
click at [144, 525] on span "Run search" at bounding box center [144, 521] width 42 height 12
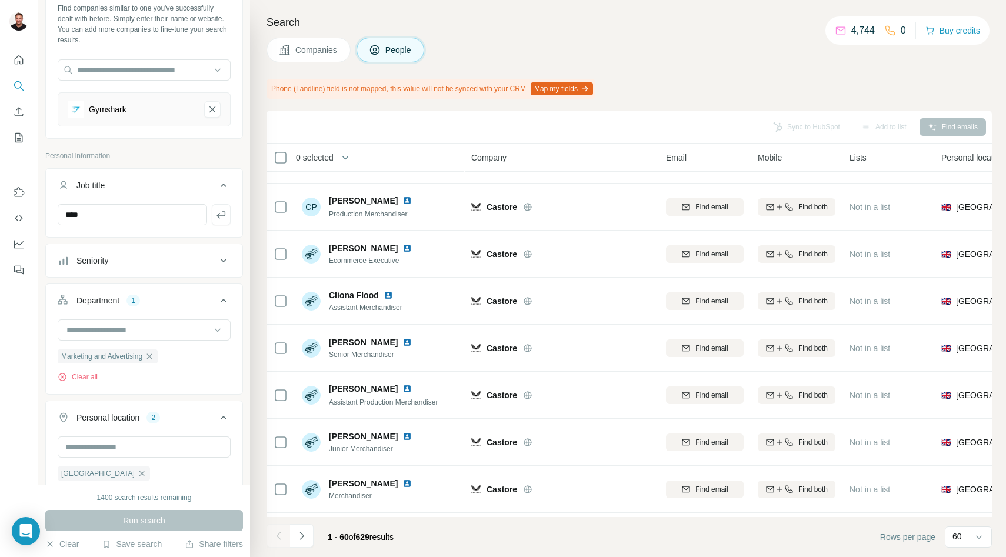
scroll to position [2067, 0]
